Goal: Task Accomplishment & Management: Manage account settings

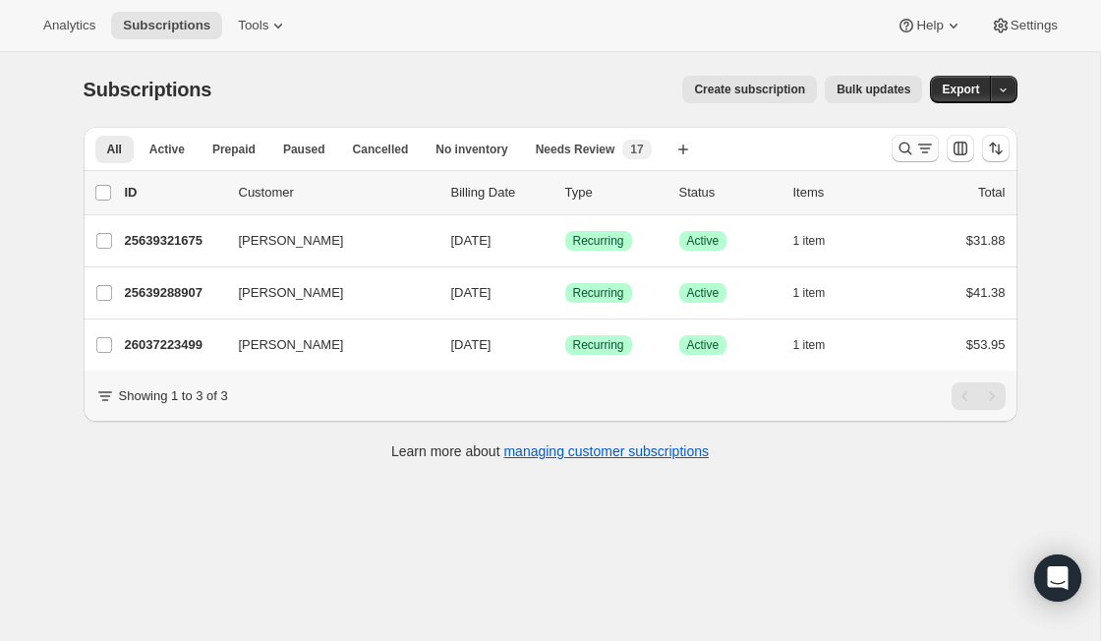
click at [903, 153] on icon "Search and filter results" at bounding box center [906, 149] width 20 height 20
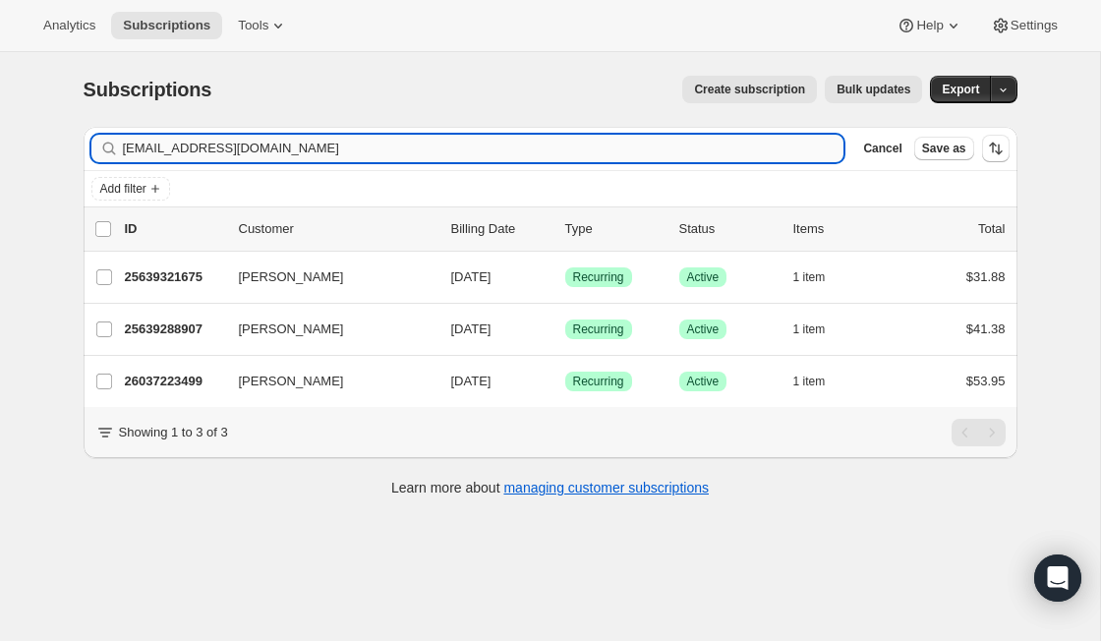
click at [371, 148] on input "[EMAIL_ADDRESS][DOMAIN_NAME]" at bounding box center [484, 149] width 722 height 28
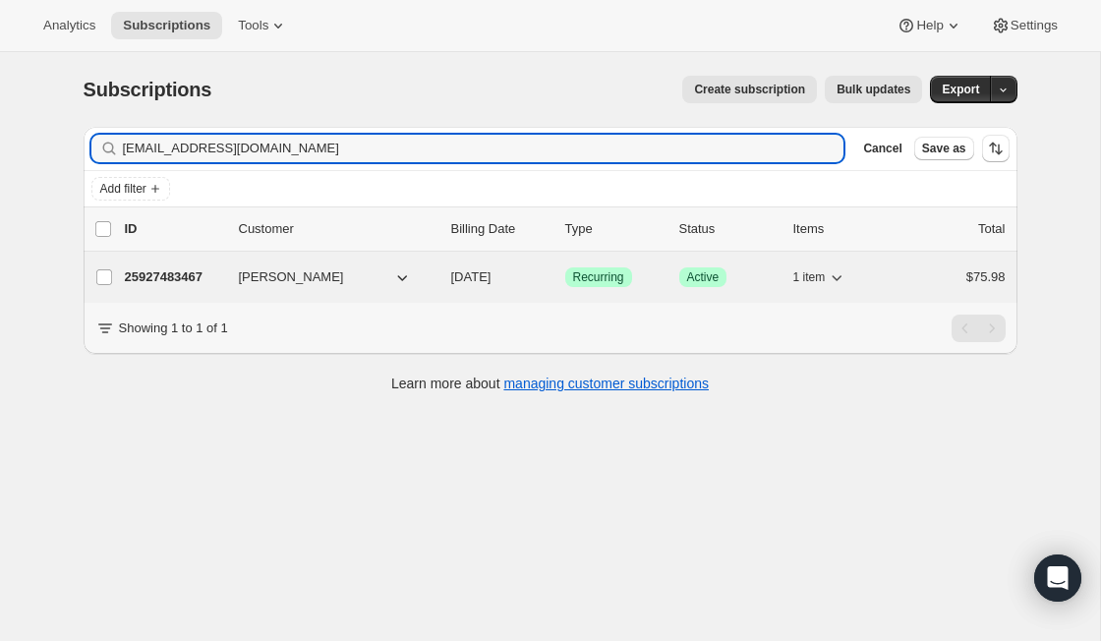
type input "[EMAIL_ADDRESS][DOMAIN_NAME]"
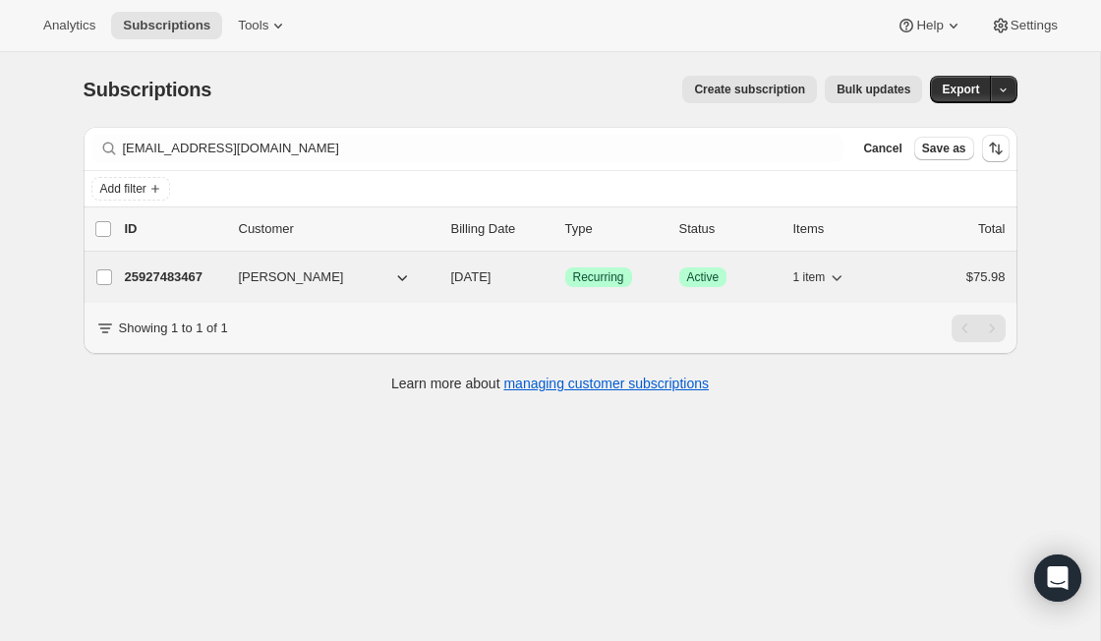
click at [212, 274] on p "25927483467" at bounding box center [174, 277] width 98 height 20
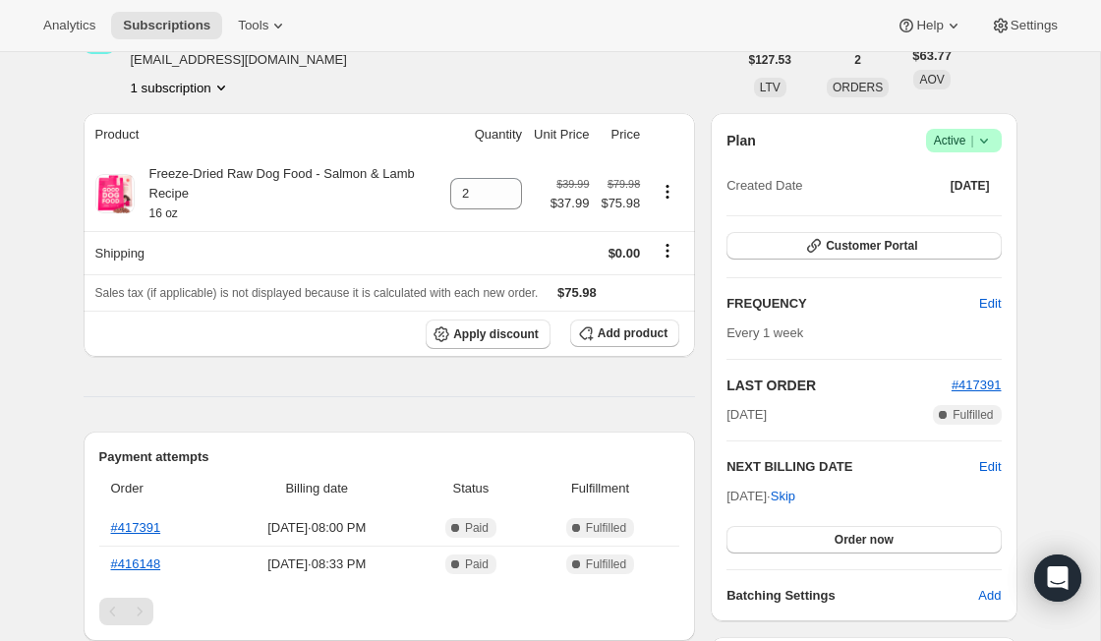
scroll to position [111, 0]
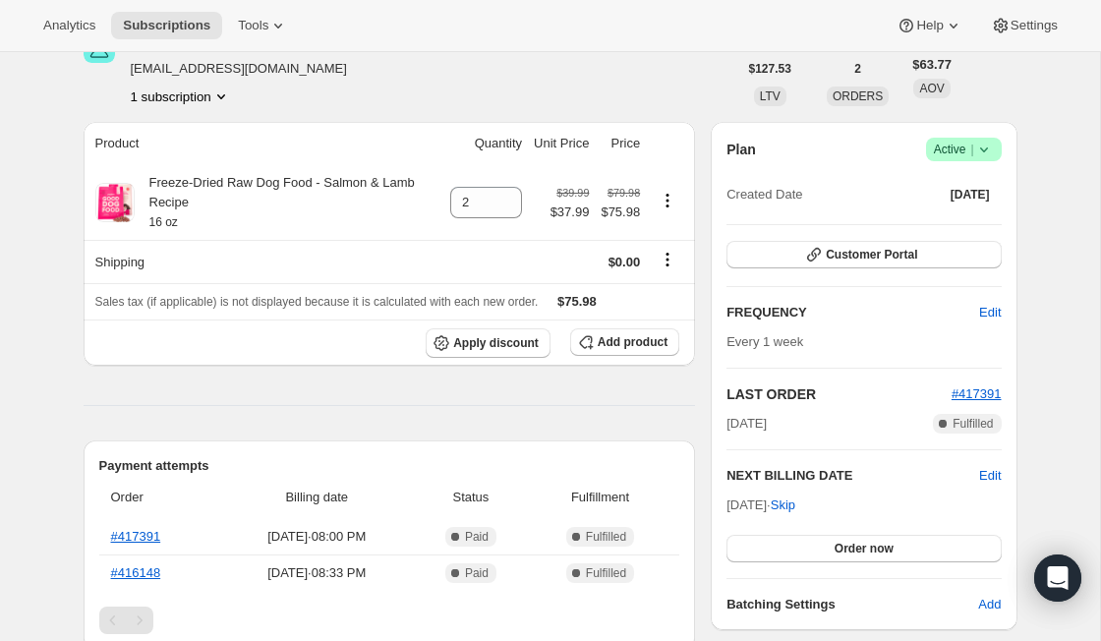
click at [998, 155] on span "Success Active |" at bounding box center [964, 150] width 76 height 24
click at [970, 229] on span "Cancel subscription" at bounding box center [956, 222] width 111 height 20
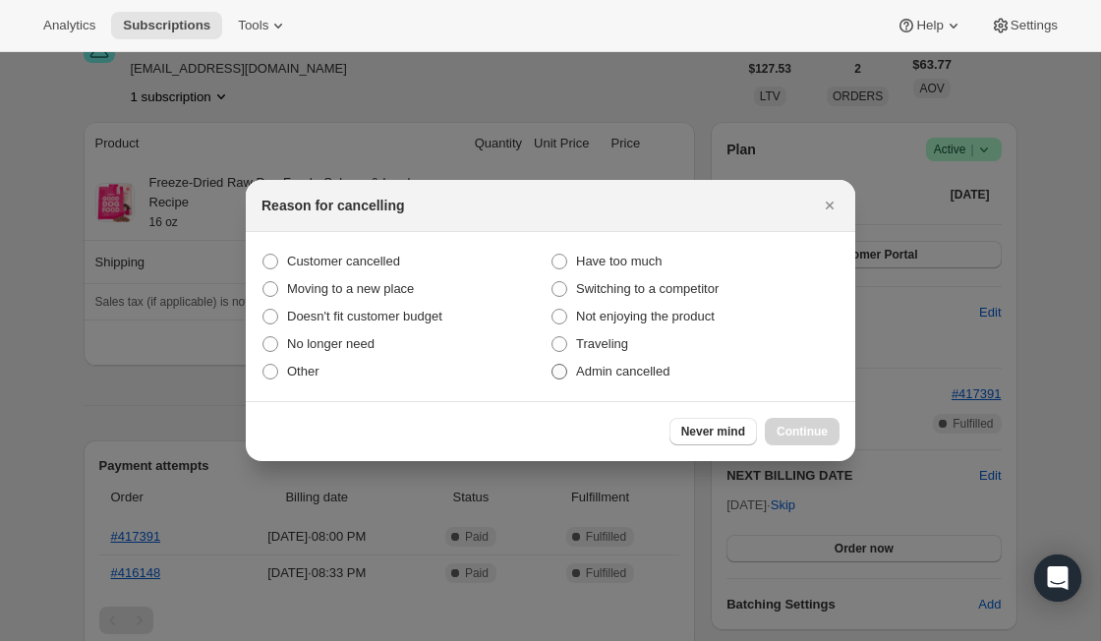
click at [646, 370] on span "Admin cancelled" at bounding box center [622, 371] width 93 height 15
click at [553, 365] on input "Admin cancelled" at bounding box center [552, 364] width 1 height 1
radio input "true"
click at [768, 425] on button "Continue" at bounding box center [802, 432] width 75 height 28
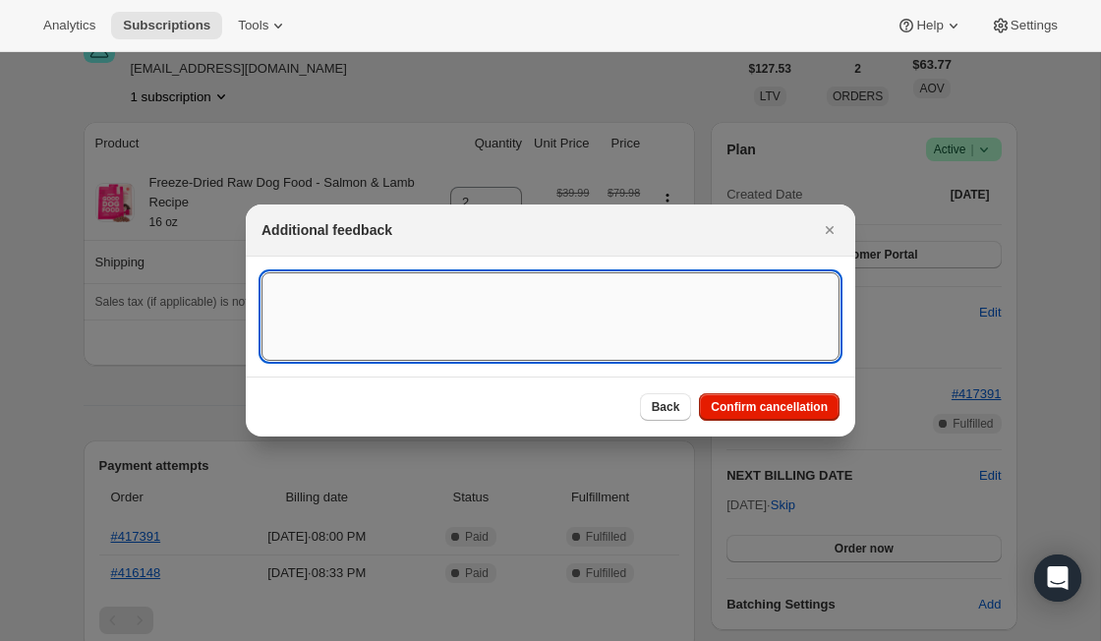
click at [568, 307] on textarea ":r32:" at bounding box center [551, 316] width 578 height 89
click at [416, 295] on textarea "Chargeback submitted, fraud risk detected." at bounding box center [551, 316] width 578 height 89
click at [580, 322] on textarea "Chargeback submitted, fraud risk detected." at bounding box center [551, 316] width 578 height 89
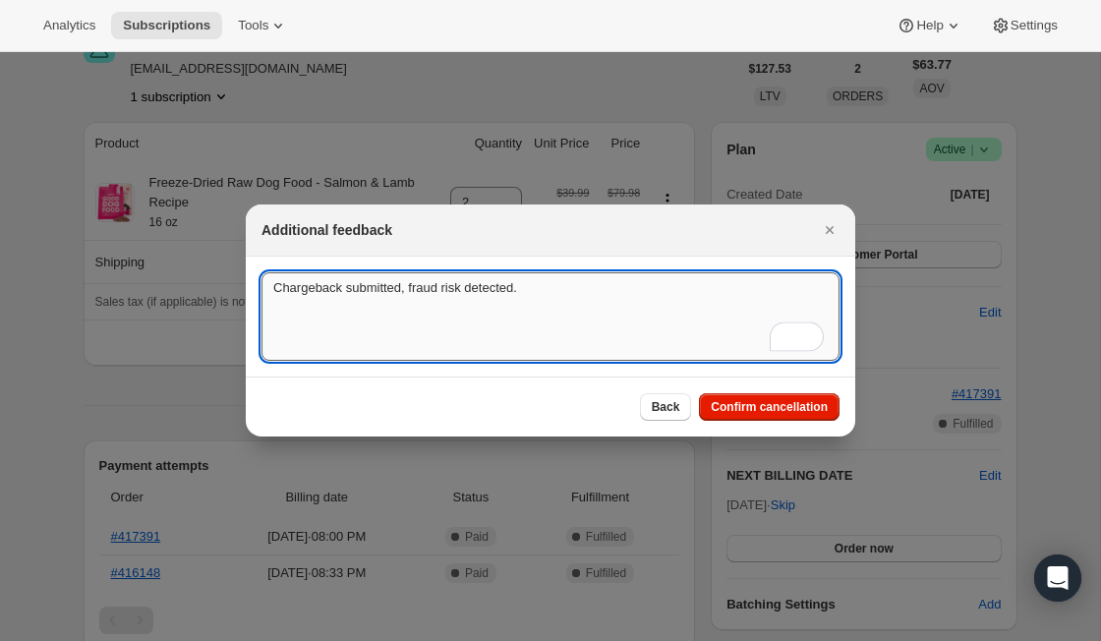
click at [283, 286] on textarea "Chargeback submitted, fraud risk detected." at bounding box center [551, 316] width 578 height 89
click at [501, 282] on textarea "Customer submitted chargeback submitted, fraud risk detected." at bounding box center [551, 316] width 578 height 89
click at [678, 274] on textarea "Customer submitted chargeback, fraud risk detected." at bounding box center [551, 316] width 578 height 89
click at [655, 293] on textarea "Customer submitted chargeback, fraud risk detected." at bounding box center [551, 316] width 578 height 89
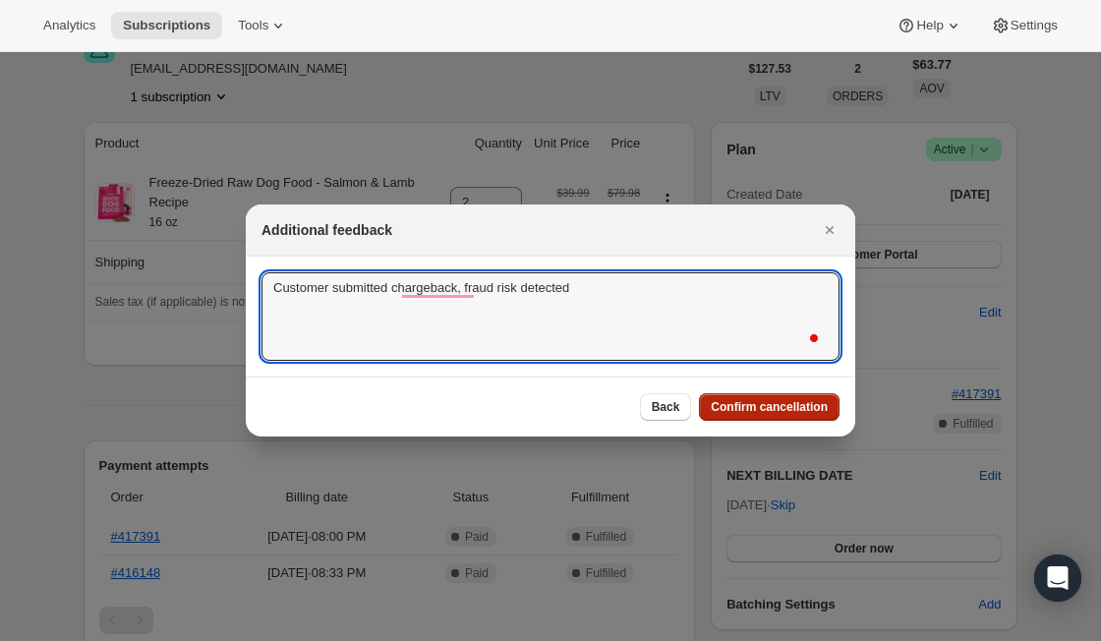
type textarea "Customer submitted chargeback, fraud risk detected"
click at [706, 407] on button "Confirm cancellation" at bounding box center [769, 407] width 141 height 28
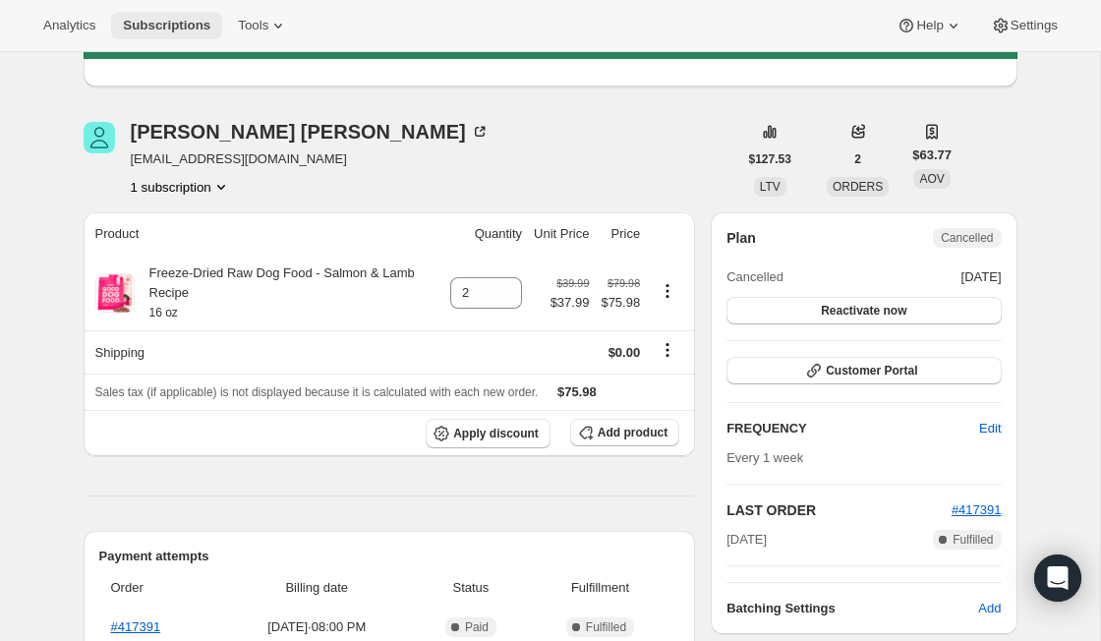
scroll to position [0, 0]
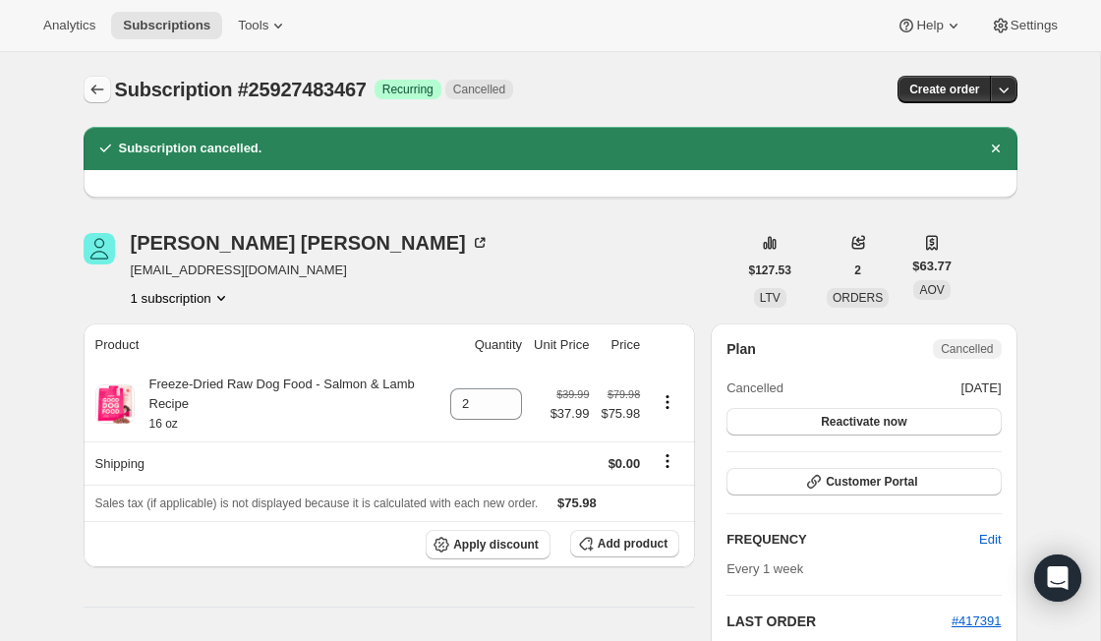
click at [92, 86] on icon "Subscriptions" at bounding box center [98, 90] width 20 height 20
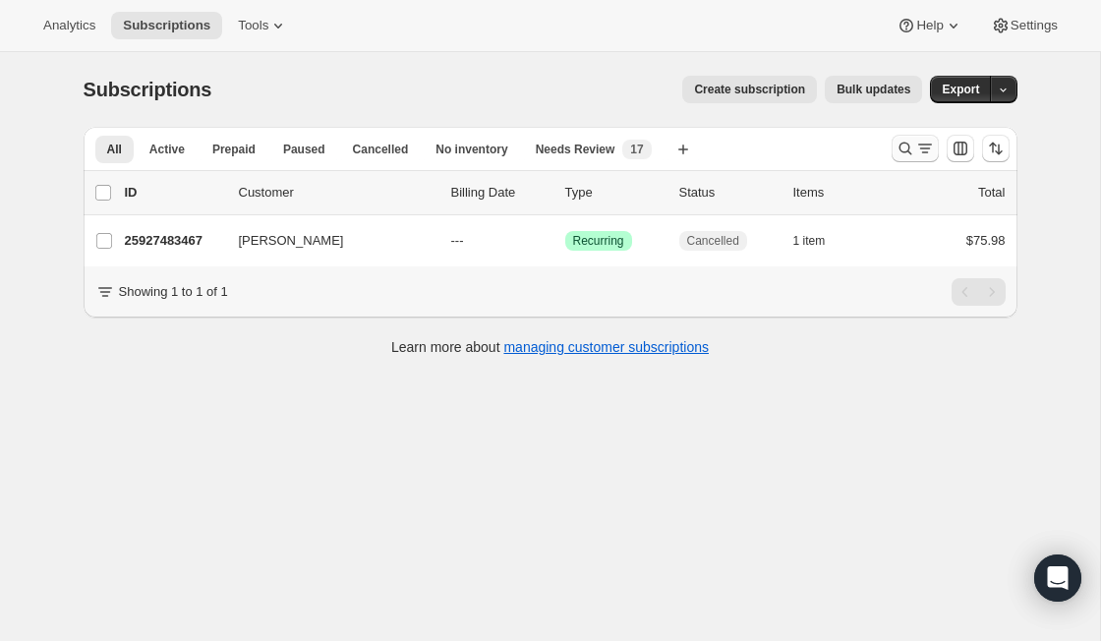
click at [917, 148] on icon "Search and filter results" at bounding box center [925, 149] width 20 height 20
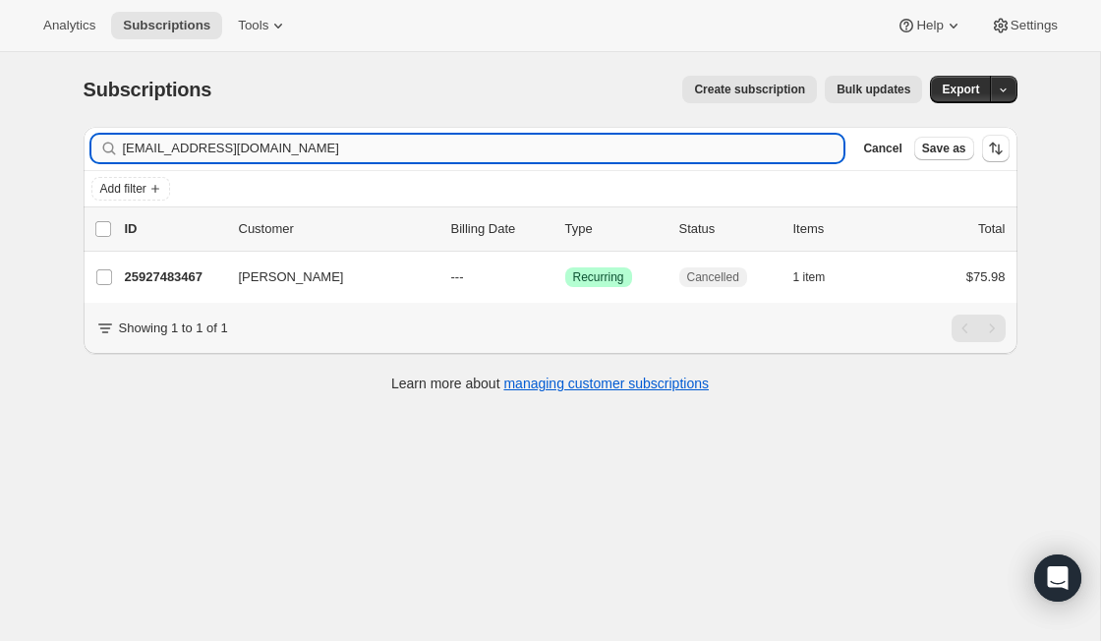
click at [237, 147] on input "[EMAIL_ADDRESS][DOMAIN_NAME]" at bounding box center [484, 149] width 722 height 28
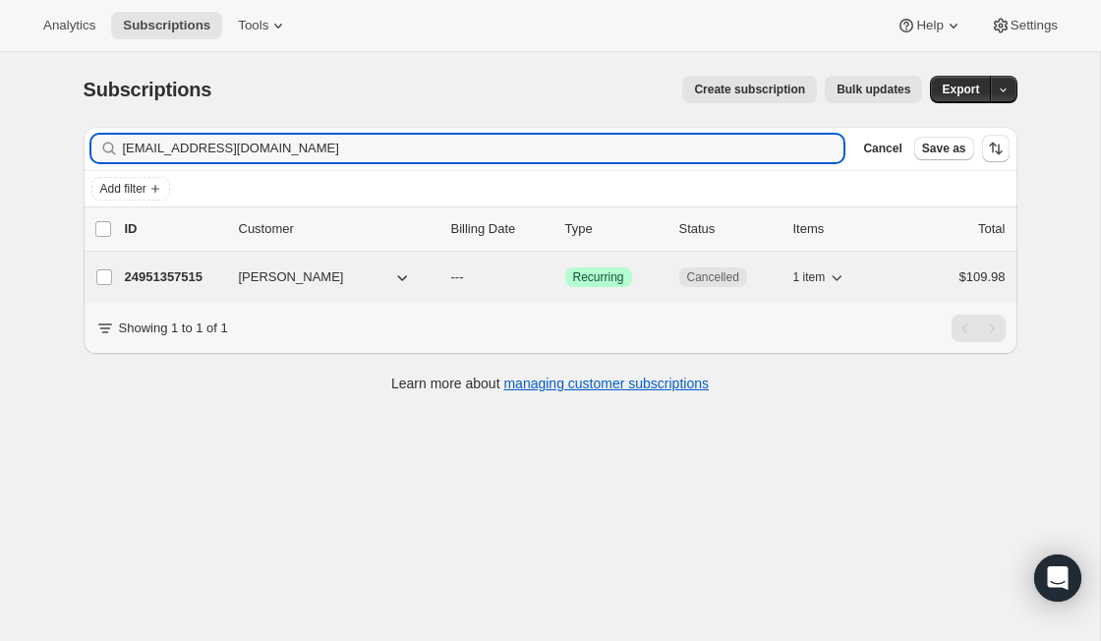
type input "[EMAIL_ADDRESS][DOMAIN_NAME]"
click at [174, 277] on p "24951357515" at bounding box center [174, 277] width 98 height 20
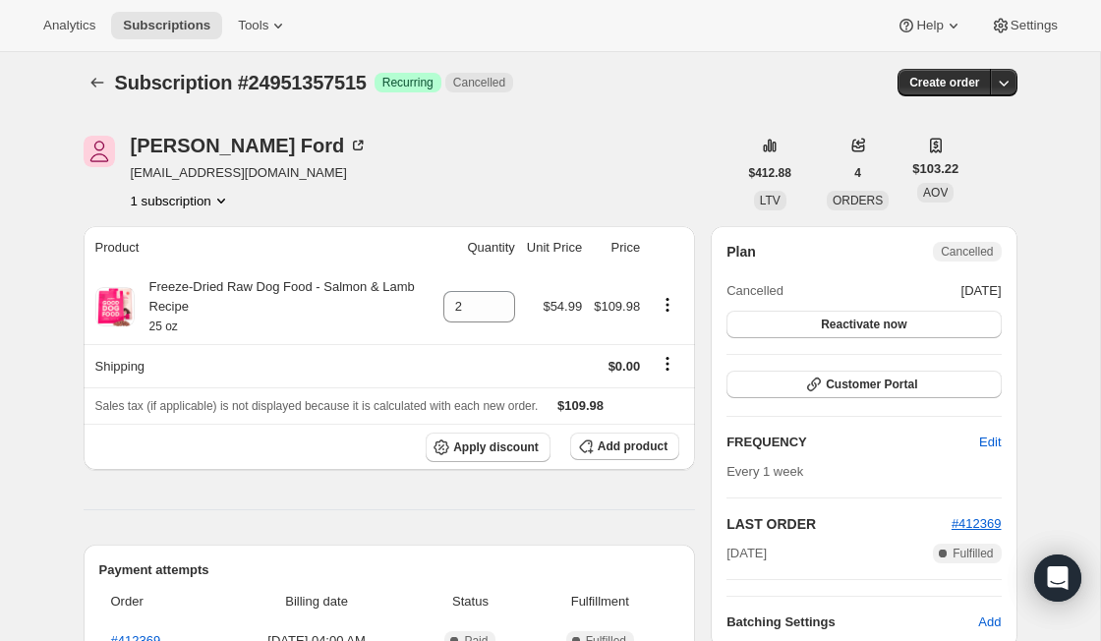
scroll to position [1, 0]
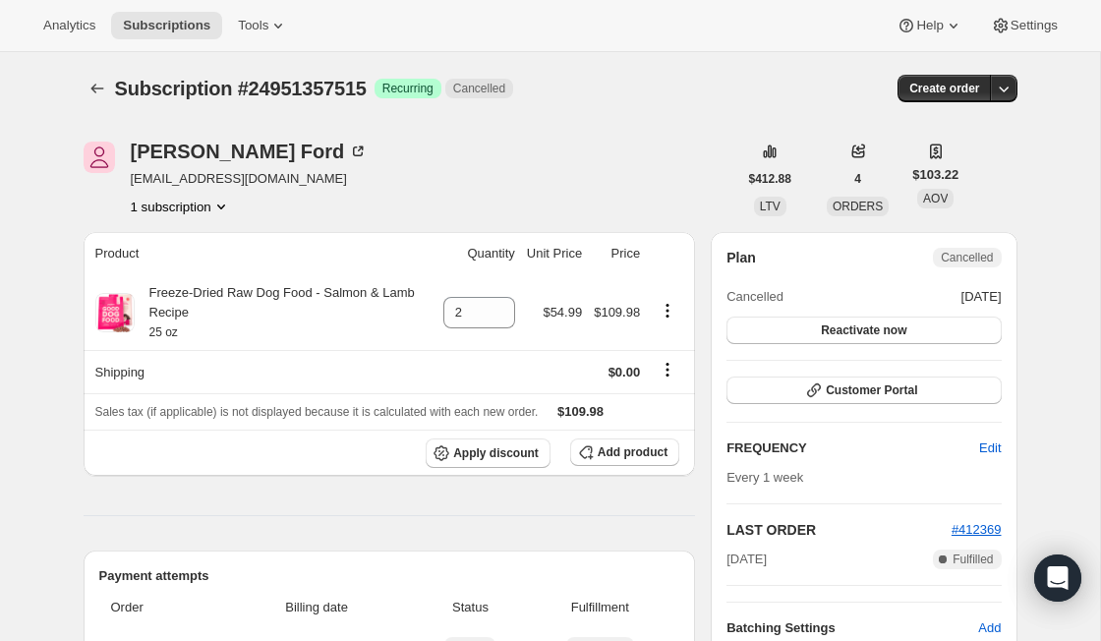
click at [243, 182] on span "[EMAIL_ADDRESS][DOMAIN_NAME]" at bounding box center [250, 179] width 238 height 20
copy span "[EMAIL_ADDRESS][DOMAIN_NAME]"
